Goal: Task Accomplishment & Management: Manage account settings

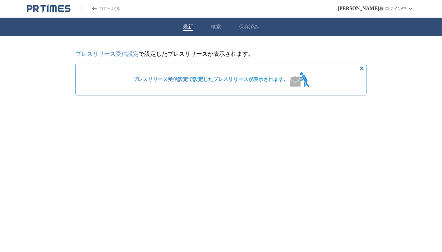
click at [187, 80] on link "プレスリリース受信設定" at bounding box center [160, 79] width 55 height 5
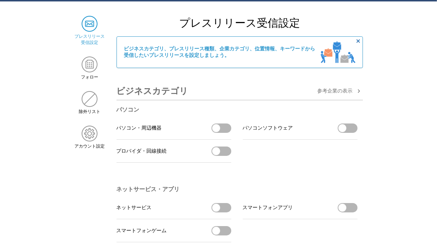
scroll to position [17, 0]
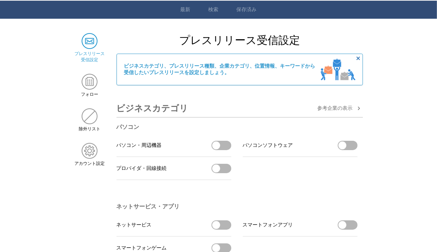
click at [90, 41] on img at bounding box center [90, 41] width 16 height 16
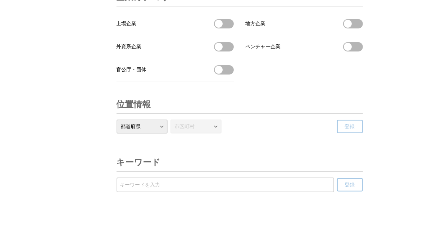
scroll to position [2461, 0]
click at [125, 184] on input "受信するキーワードを登録する" at bounding box center [225, 185] width 210 height 8
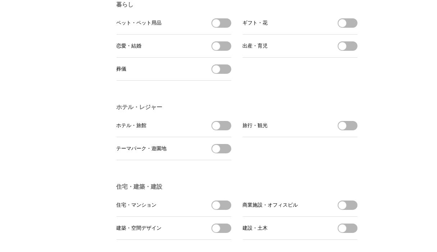
scroll to position [1275, 0]
